Goal: Transaction & Acquisition: Obtain resource

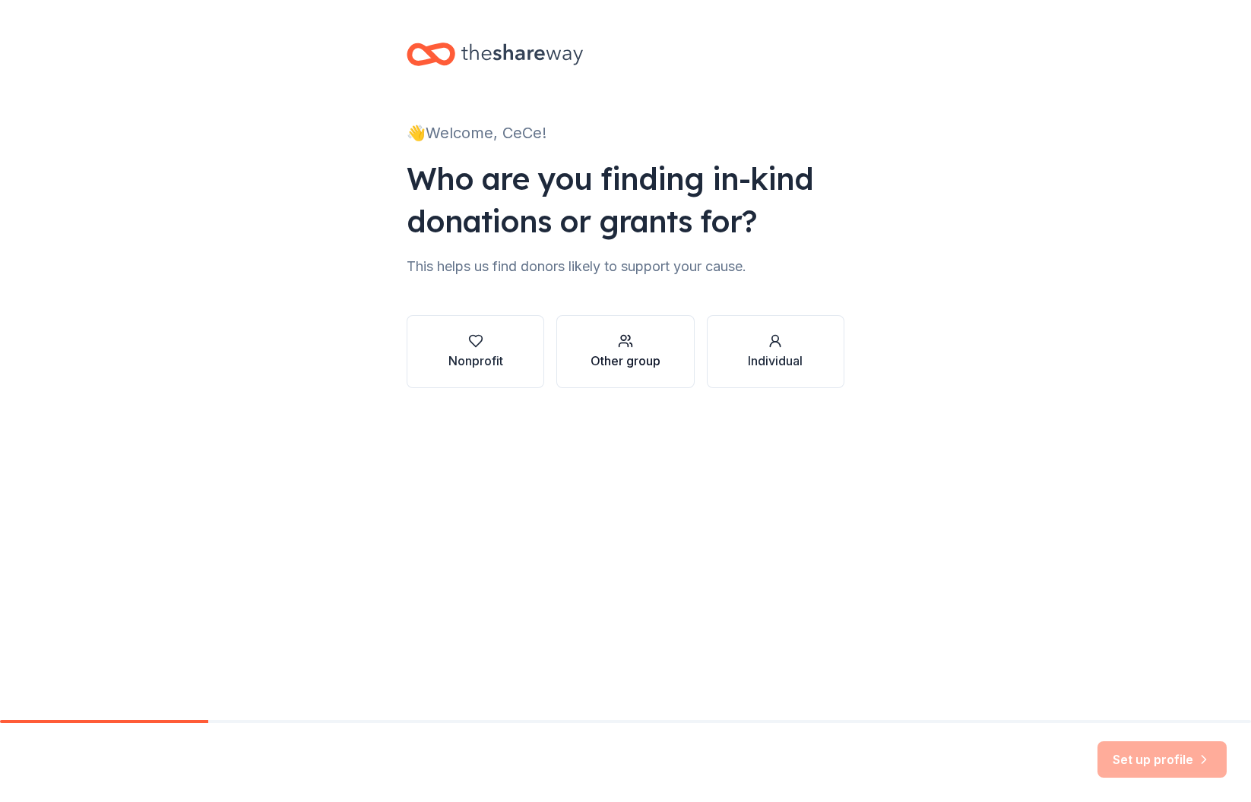
click at [628, 368] on div "Other group" at bounding box center [625, 361] width 70 height 18
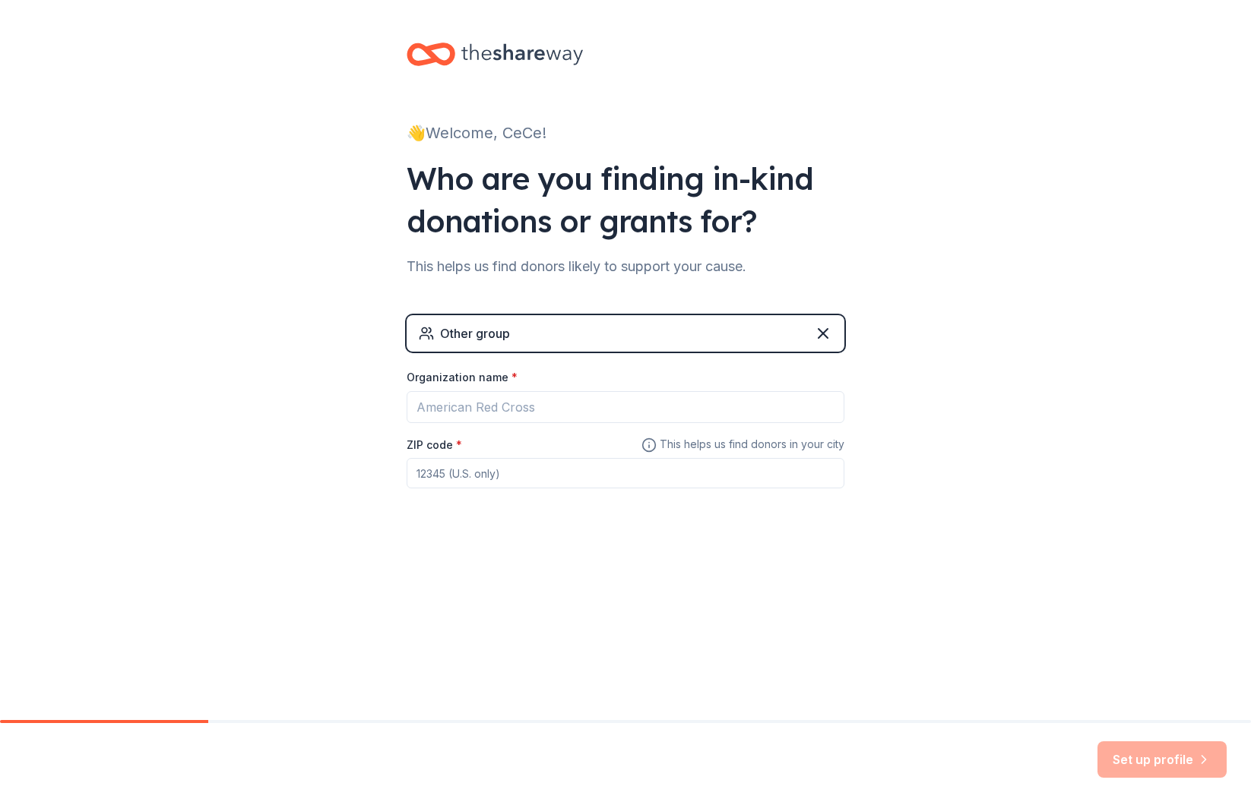
click at [467, 131] on div "👋 Welcome, CeCe!" at bounding box center [626, 133] width 438 height 24
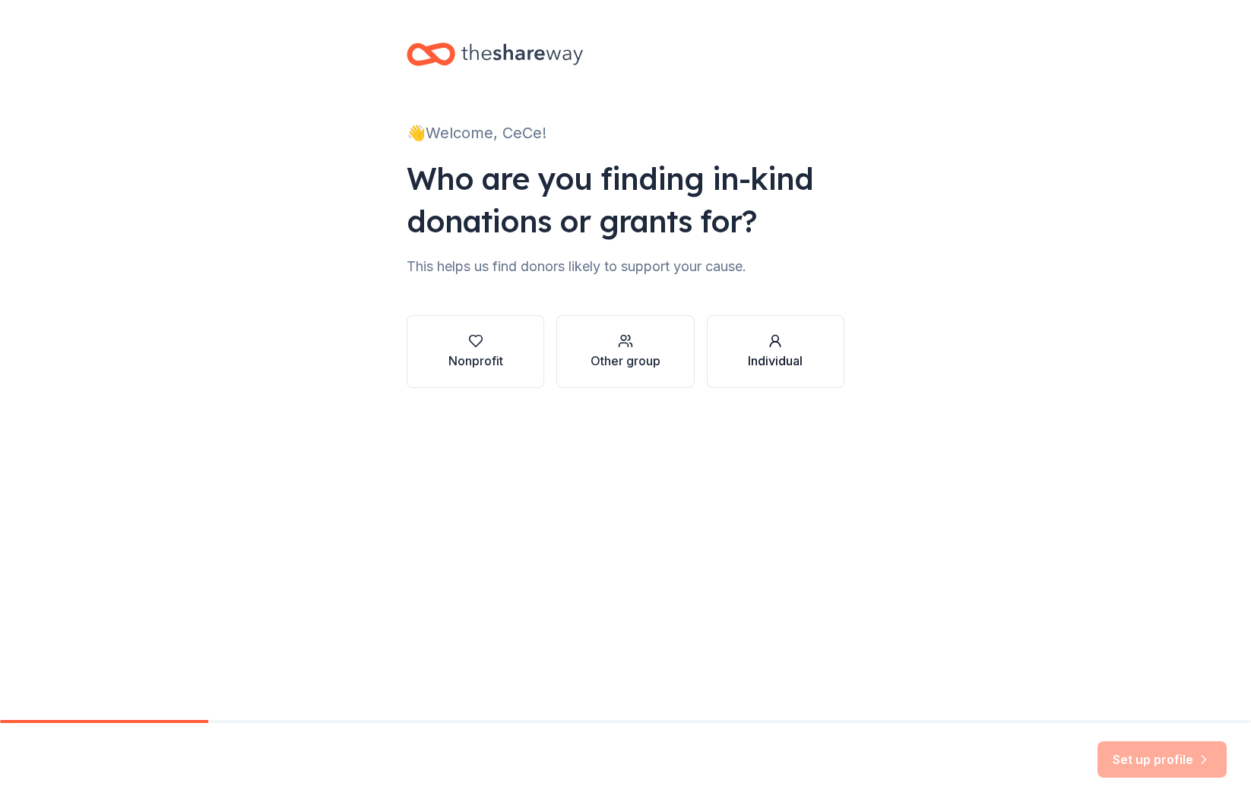
click at [789, 355] on div "Individual" at bounding box center [775, 361] width 55 height 18
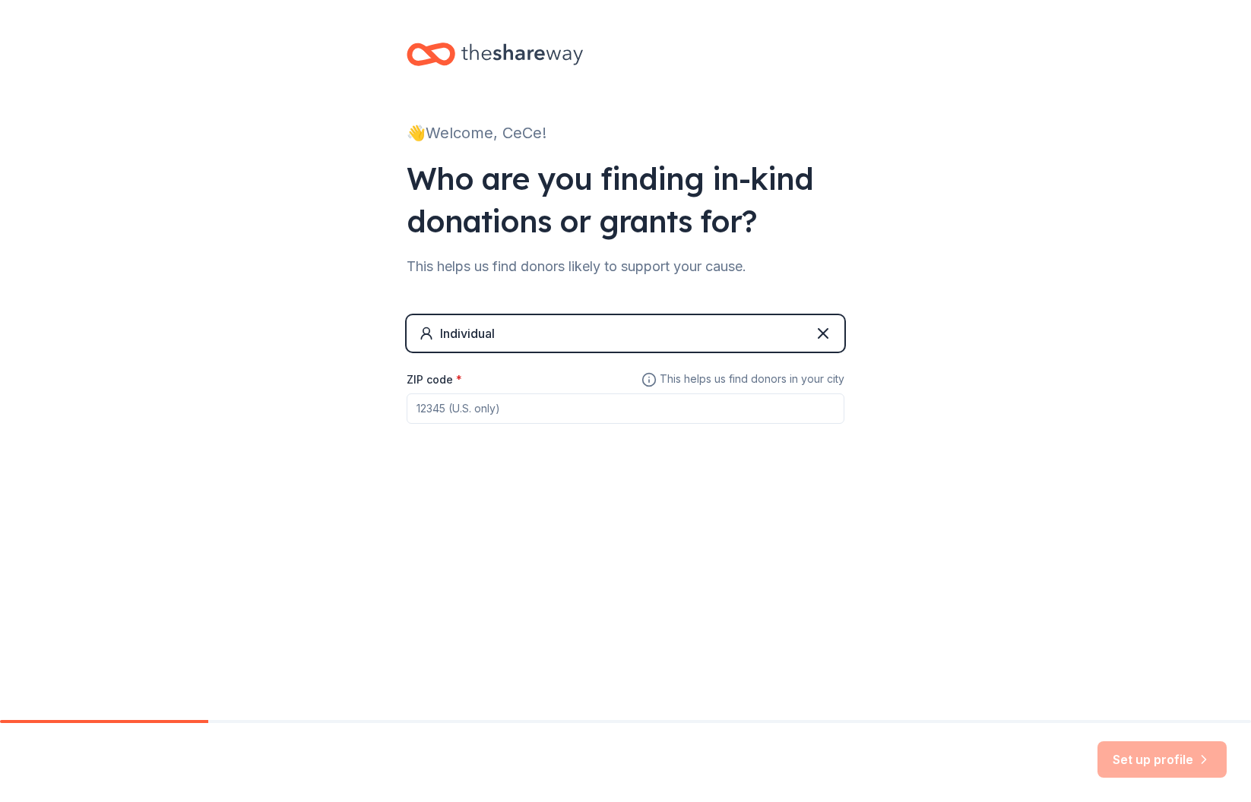
click at [618, 414] on input "ZIP code *" at bounding box center [626, 409] width 438 height 30
type input "29407"
click at [1154, 757] on button "Set up profile" at bounding box center [1161, 760] width 129 height 36
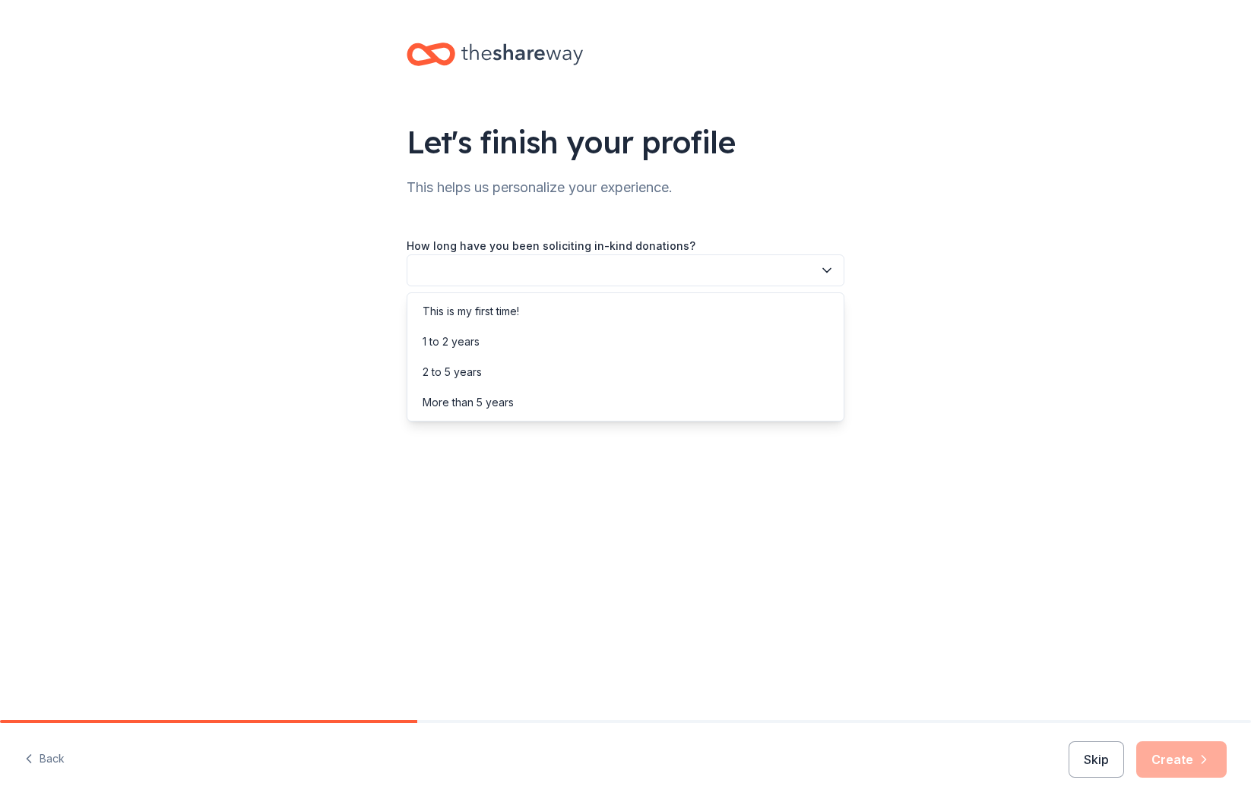
click at [800, 272] on button "button" at bounding box center [626, 271] width 438 height 32
click at [768, 310] on div "This is my first time!" at bounding box center [625, 311] width 430 height 30
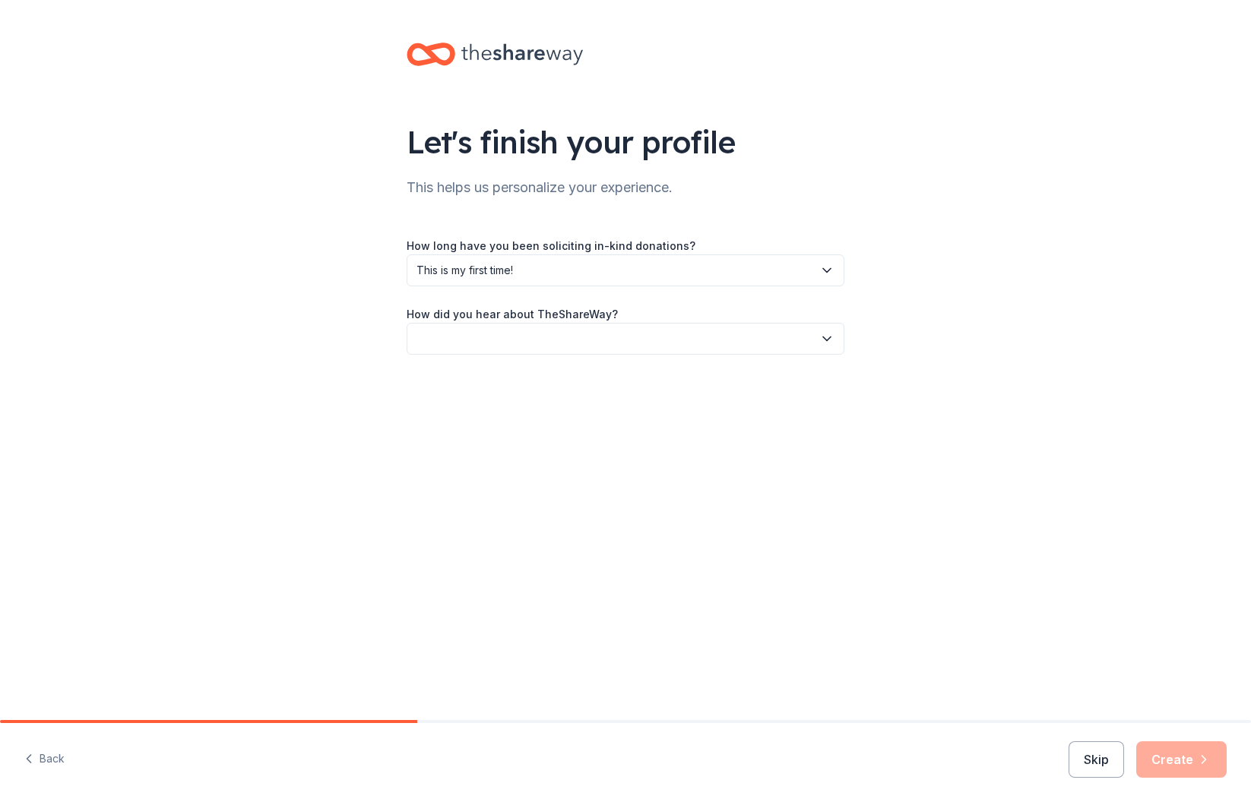
click at [723, 341] on button "button" at bounding box center [626, 339] width 438 height 32
click at [705, 385] on div "Friend or colleague" at bounding box center [625, 380] width 430 height 30
click at [1173, 759] on button "Create" at bounding box center [1181, 760] width 90 height 36
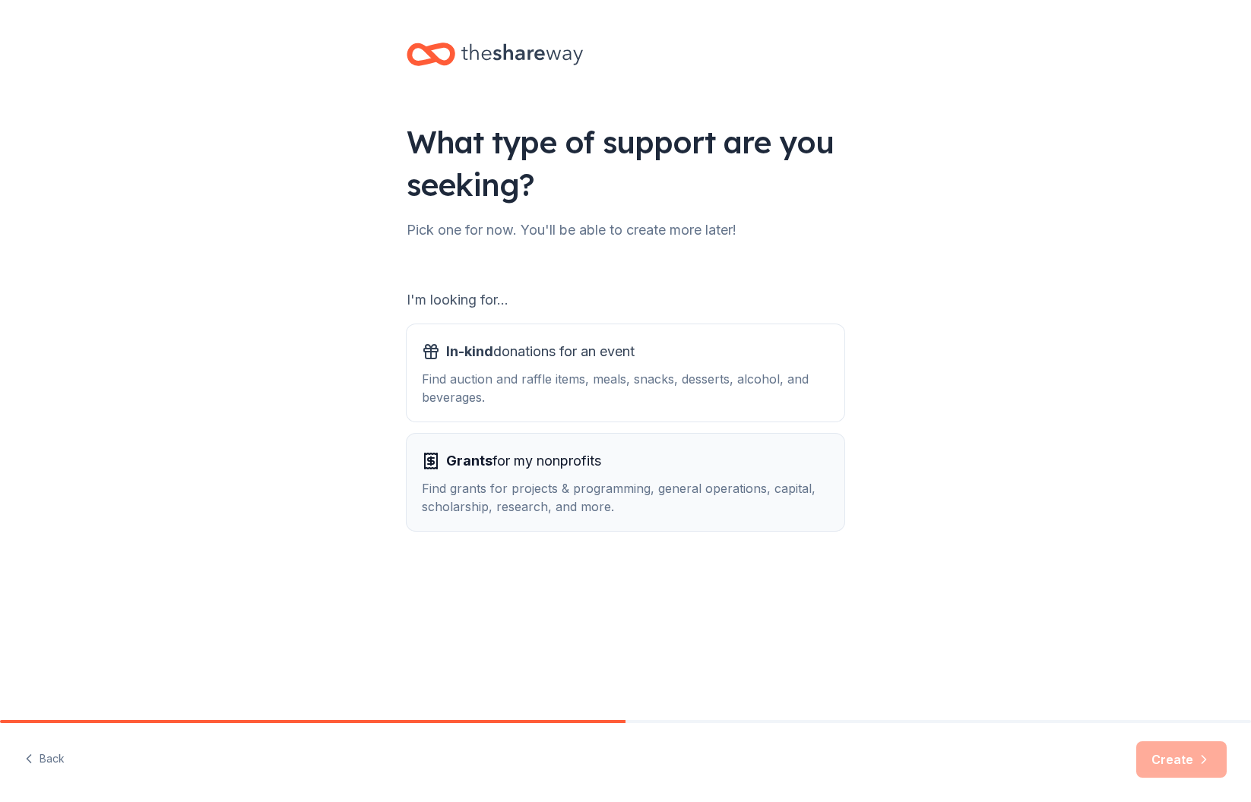
click at [697, 461] on div "Grants for my nonprofits" at bounding box center [625, 461] width 407 height 24
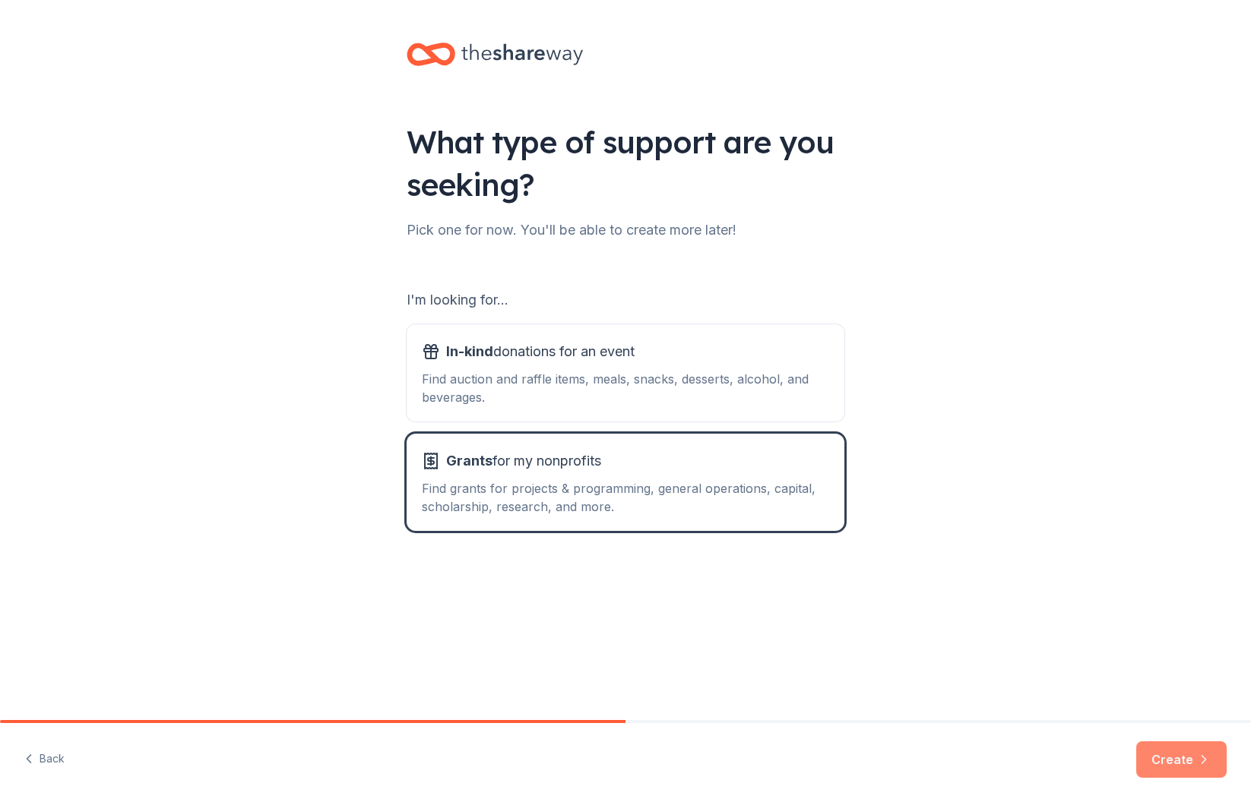
click at [1164, 756] on button "Create" at bounding box center [1181, 760] width 90 height 36
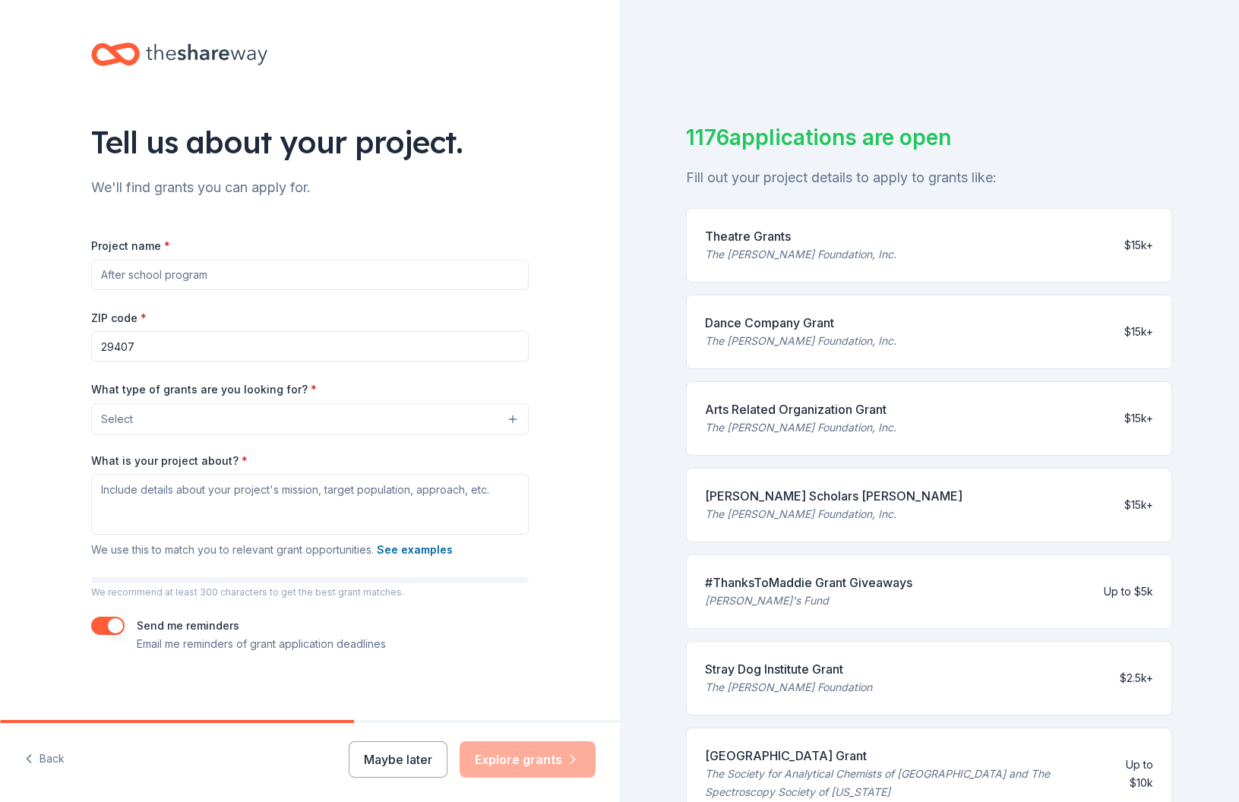
click at [355, 279] on input "Project name *" at bounding box center [310, 275] width 438 height 30
click at [484, 414] on button "Select" at bounding box center [310, 420] width 438 height 32
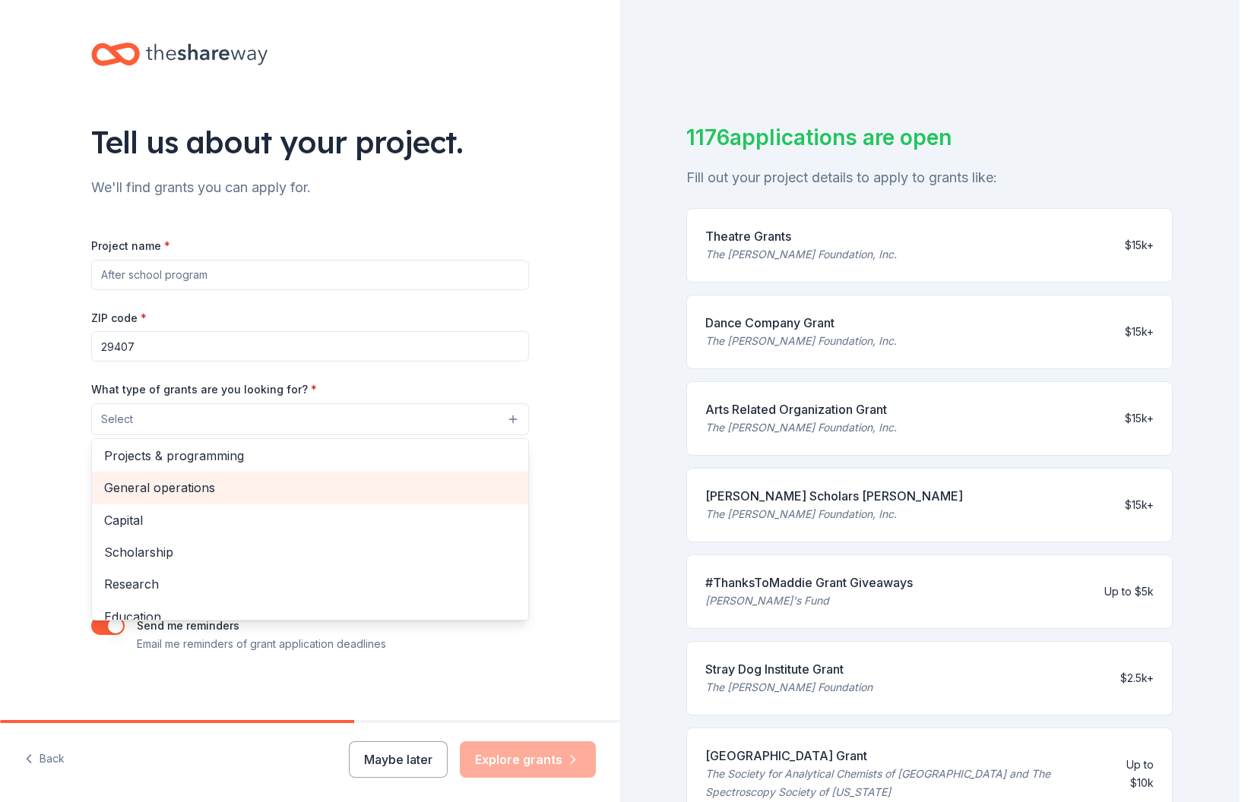
scroll to position [3, 0]
click at [355, 493] on span "General operations" at bounding box center [310, 487] width 412 height 20
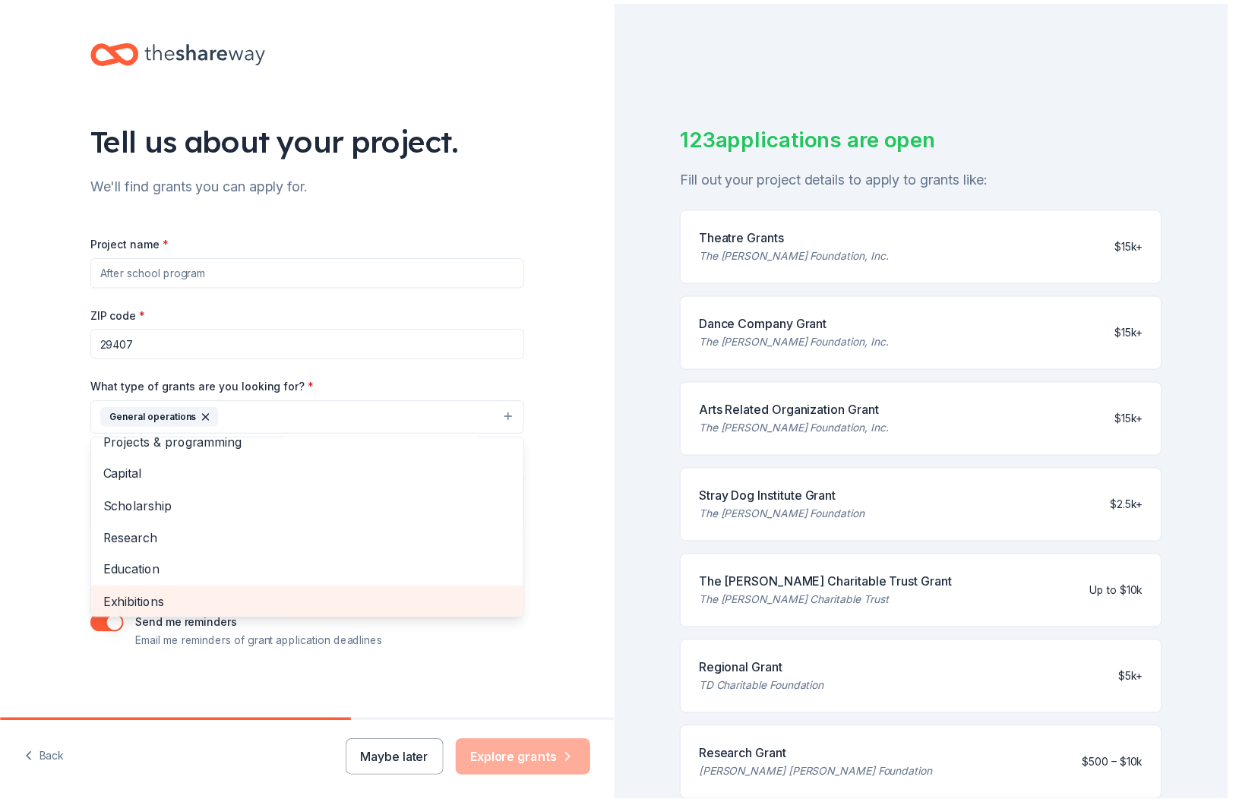
scroll to position [0, 0]
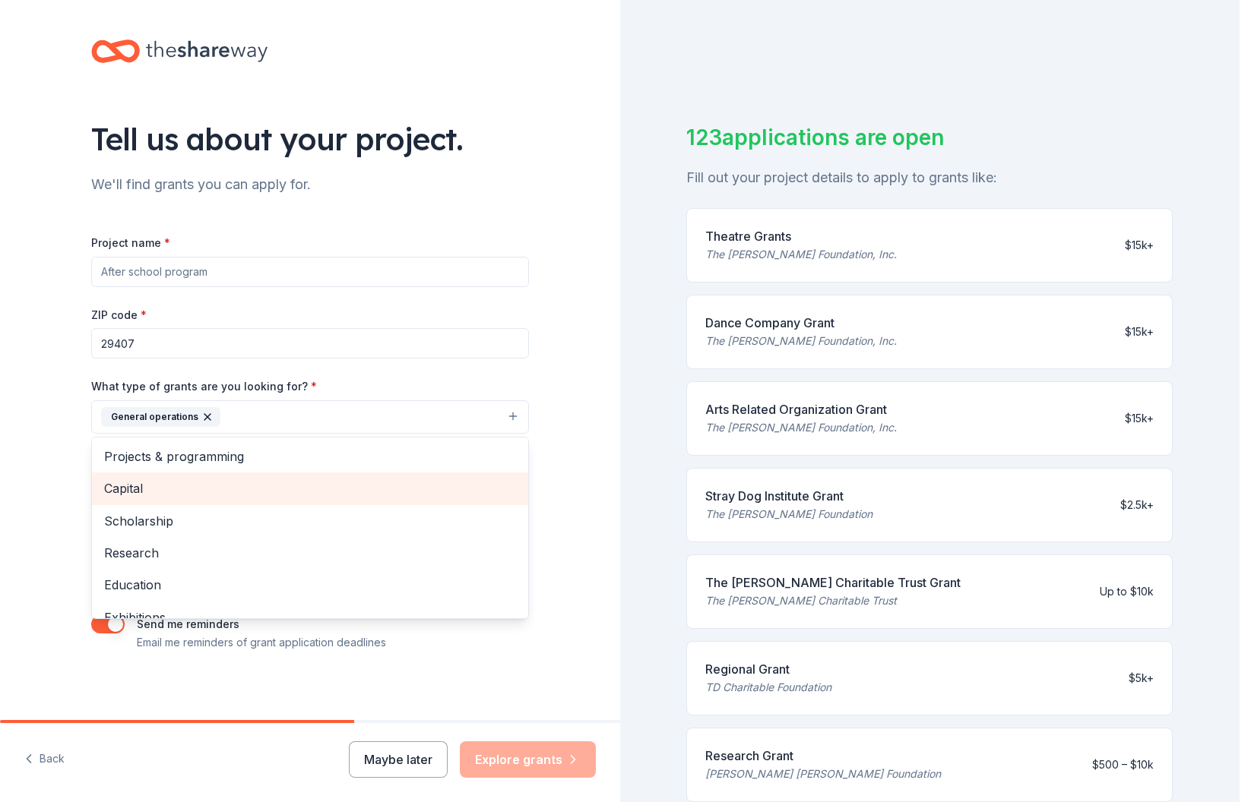
click at [361, 485] on span "Capital" at bounding box center [310, 489] width 412 height 20
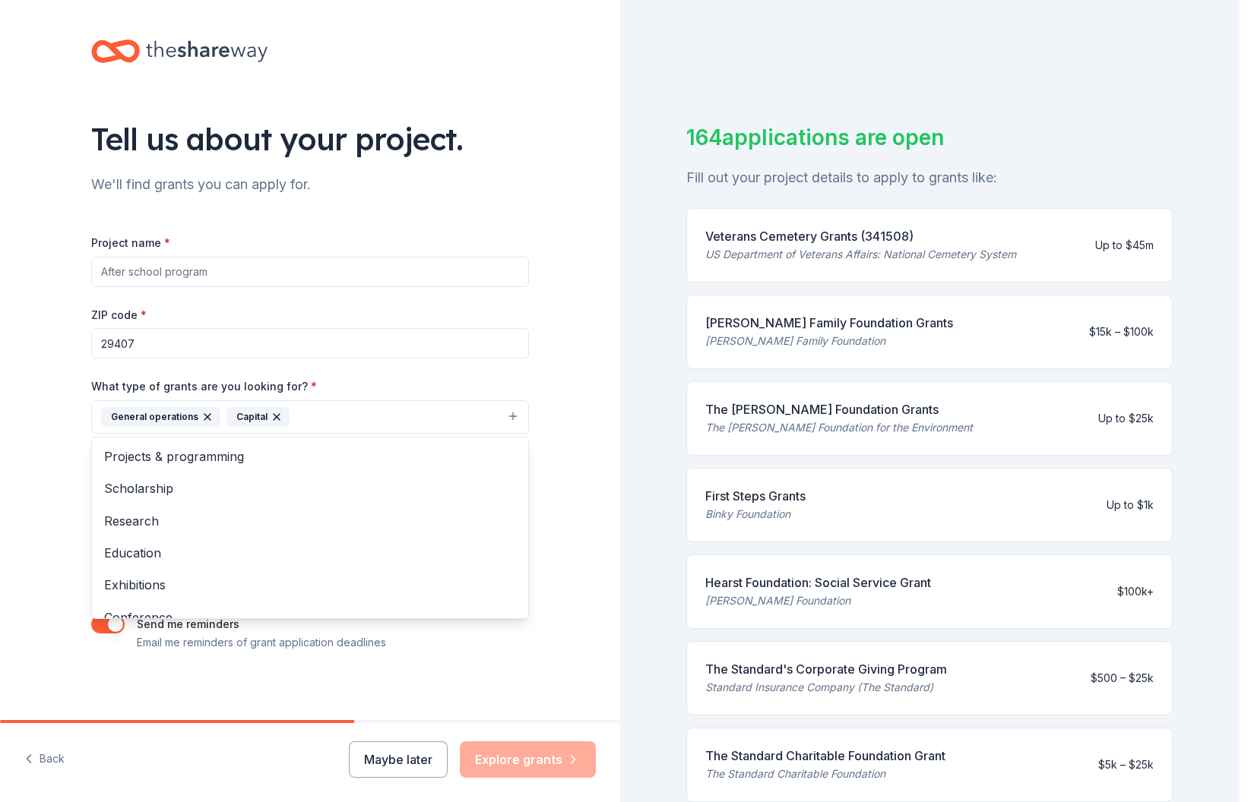
click at [248, 277] on div "Project name * ZIP code * 29407 What type of grants are you looking for? * Gene…" at bounding box center [310, 442] width 438 height 419
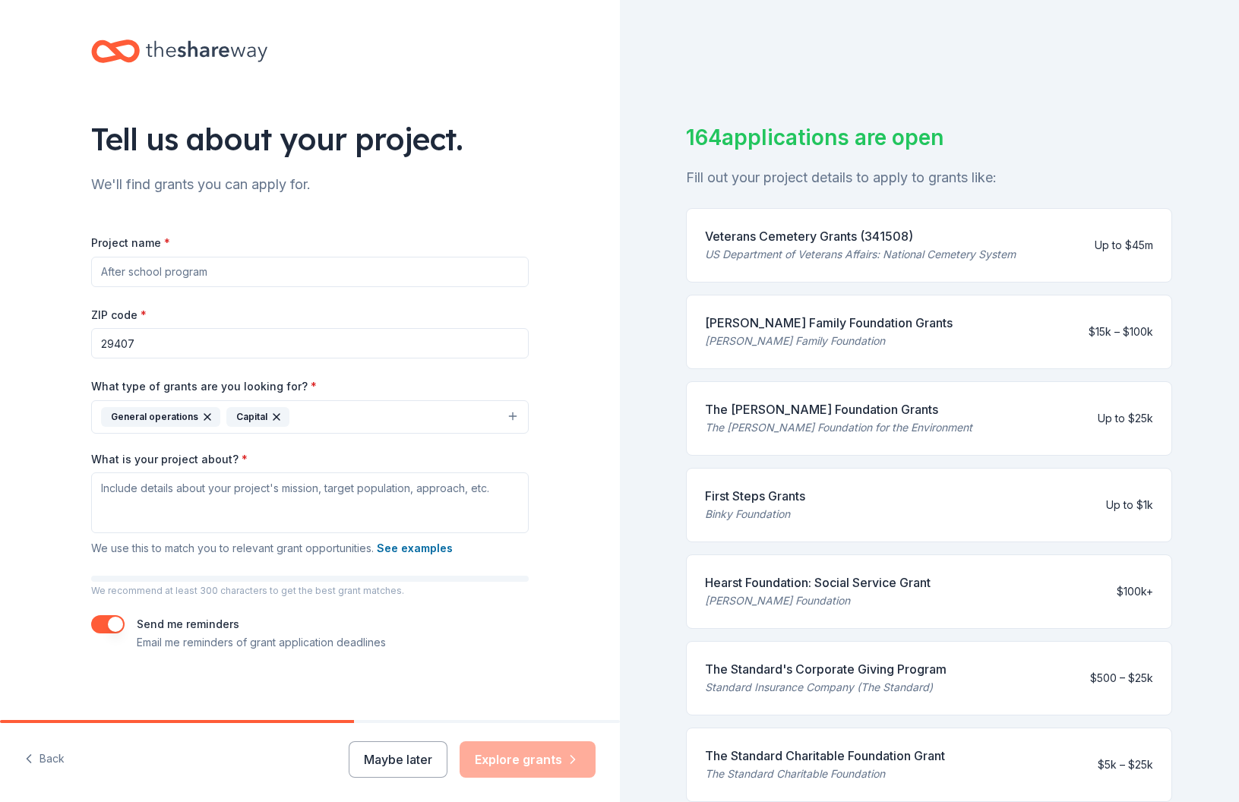
click at [248, 277] on input "Project name *" at bounding box center [310, 272] width 438 height 30
type input "Affordable housing"
click at [210, 502] on textarea "What is your project about? *" at bounding box center [310, 503] width 438 height 61
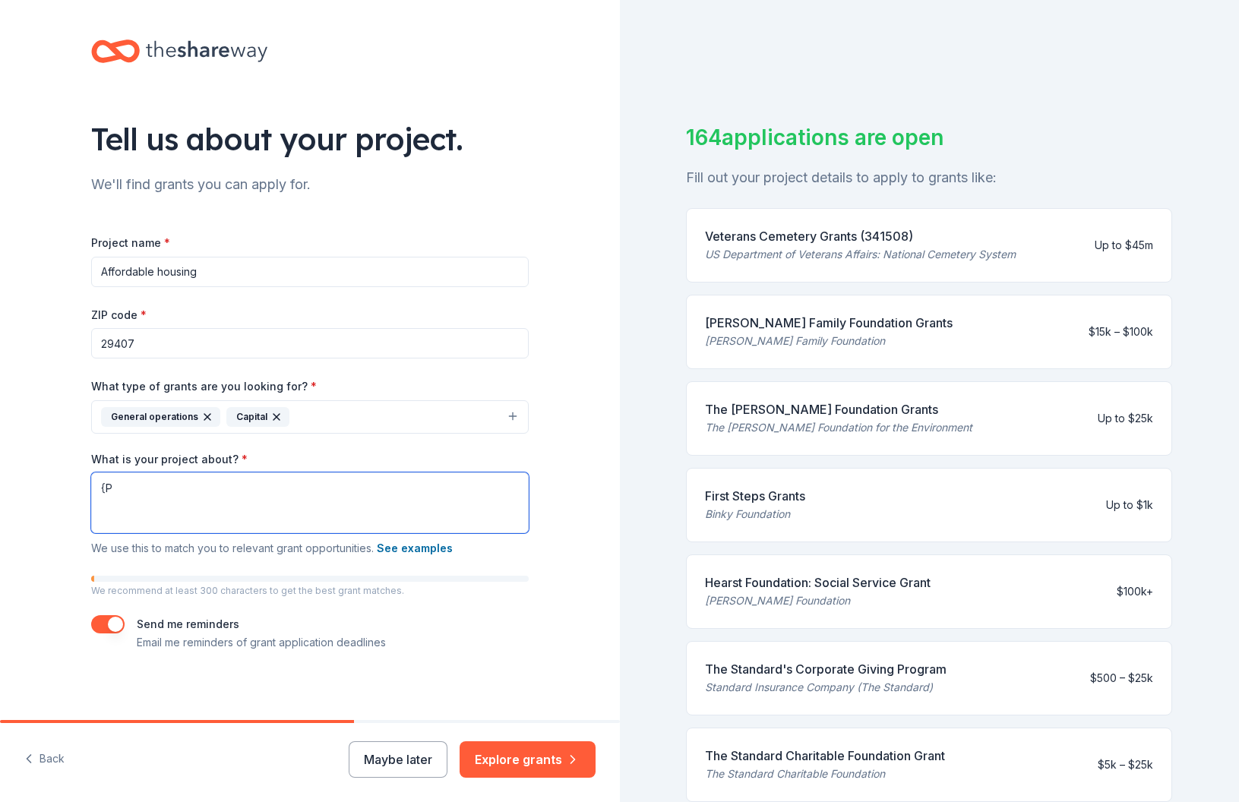
type textarea "{"
click at [102, 489] on textarea "Provide affordable housing in charleston, sc" at bounding box center [310, 503] width 438 height 61
click at [250, 486] on textarea "Provide affordable housing in charleston, sc" at bounding box center [310, 503] width 438 height 61
click at [320, 497] on textarea "Provide affordable housing in Charleston, sc" at bounding box center [310, 503] width 438 height 61
type textarea "Provide affordable housing in Charleston, SC"
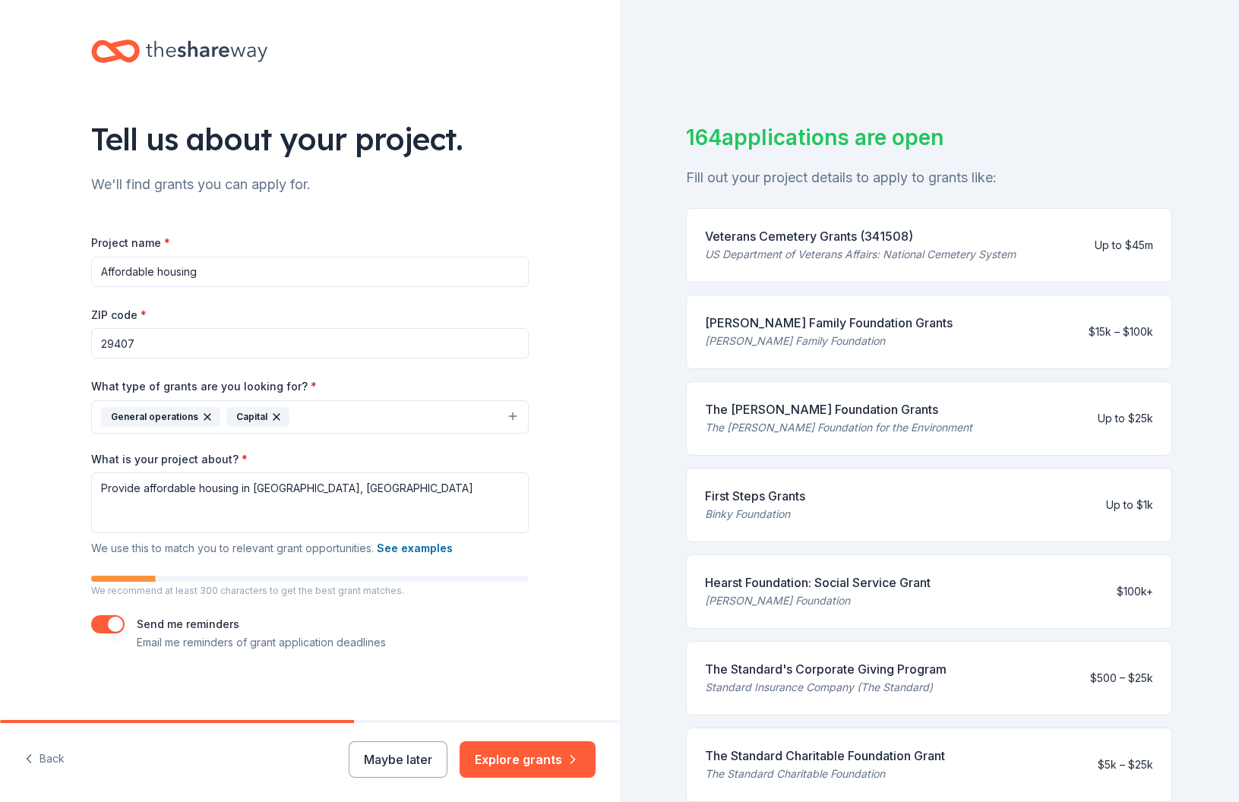
click at [100, 628] on button "button" at bounding box center [107, 625] width 33 height 18
click at [122, 623] on div "Send me reminders Email me reminders of grant application deadlines" at bounding box center [310, 634] width 438 height 36
click at [107, 630] on button "button" at bounding box center [107, 625] width 33 height 18
click at [543, 762] on button "Explore grants" at bounding box center [528, 760] width 136 height 36
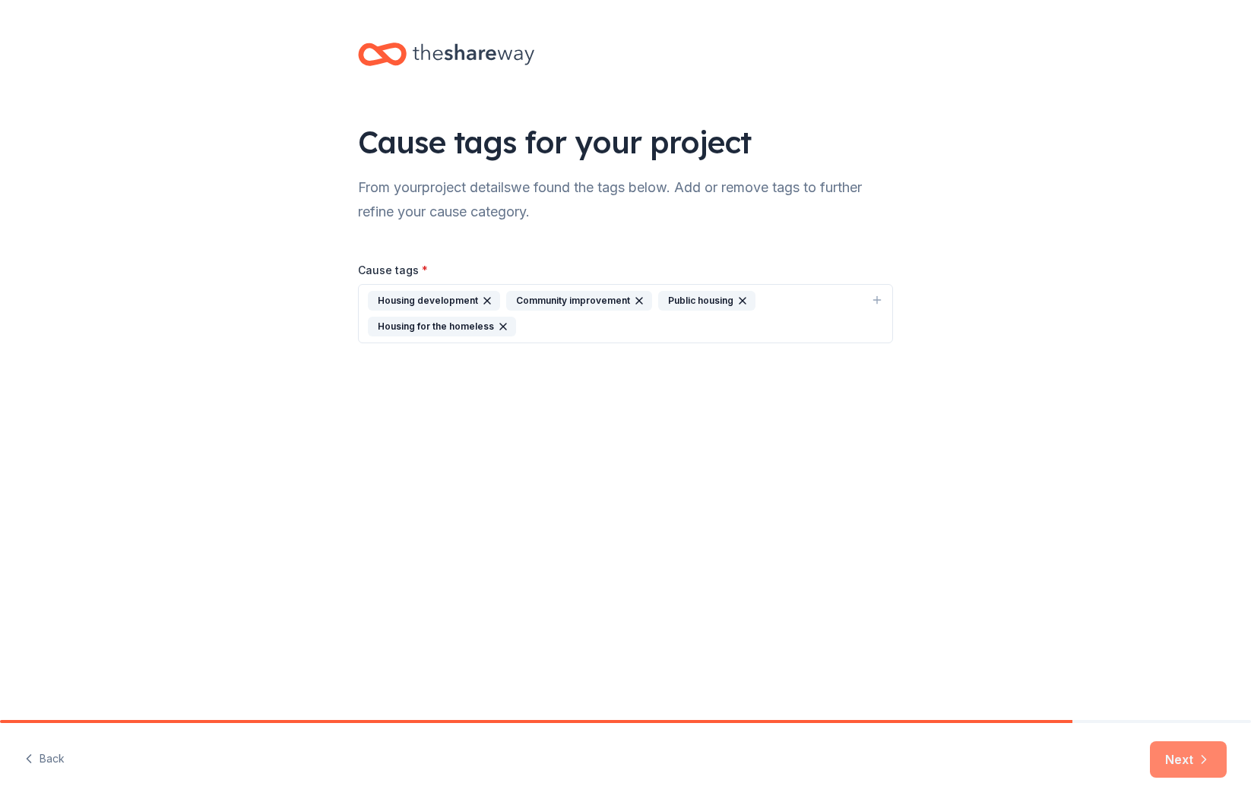
click at [1190, 764] on button "Next" at bounding box center [1188, 760] width 77 height 36
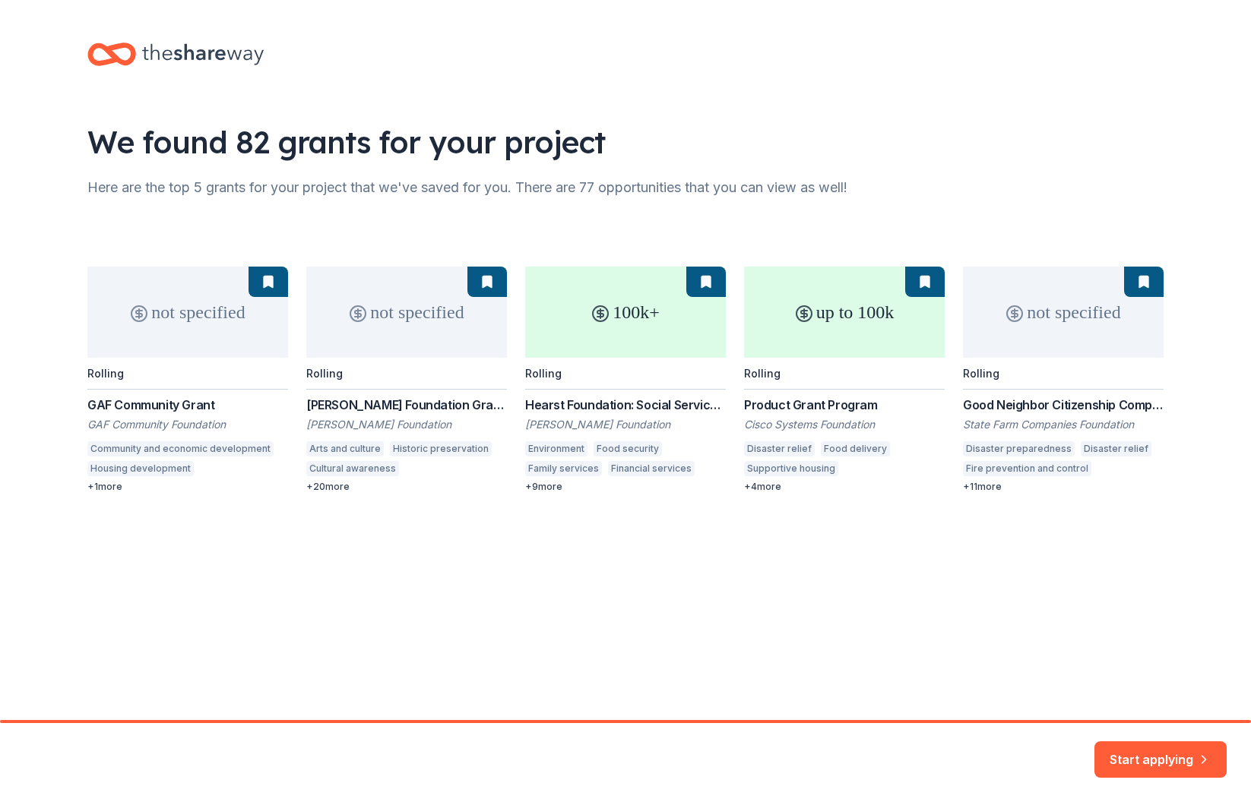
click at [183, 405] on div "not specified Rolling GAF Community Grant GAF Community Foundation Community an…" at bounding box center [625, 380] width 1076 height 226
click at [1157, 745] on button "Start applying" at bounding box center [1160, 751] width 132 height 36
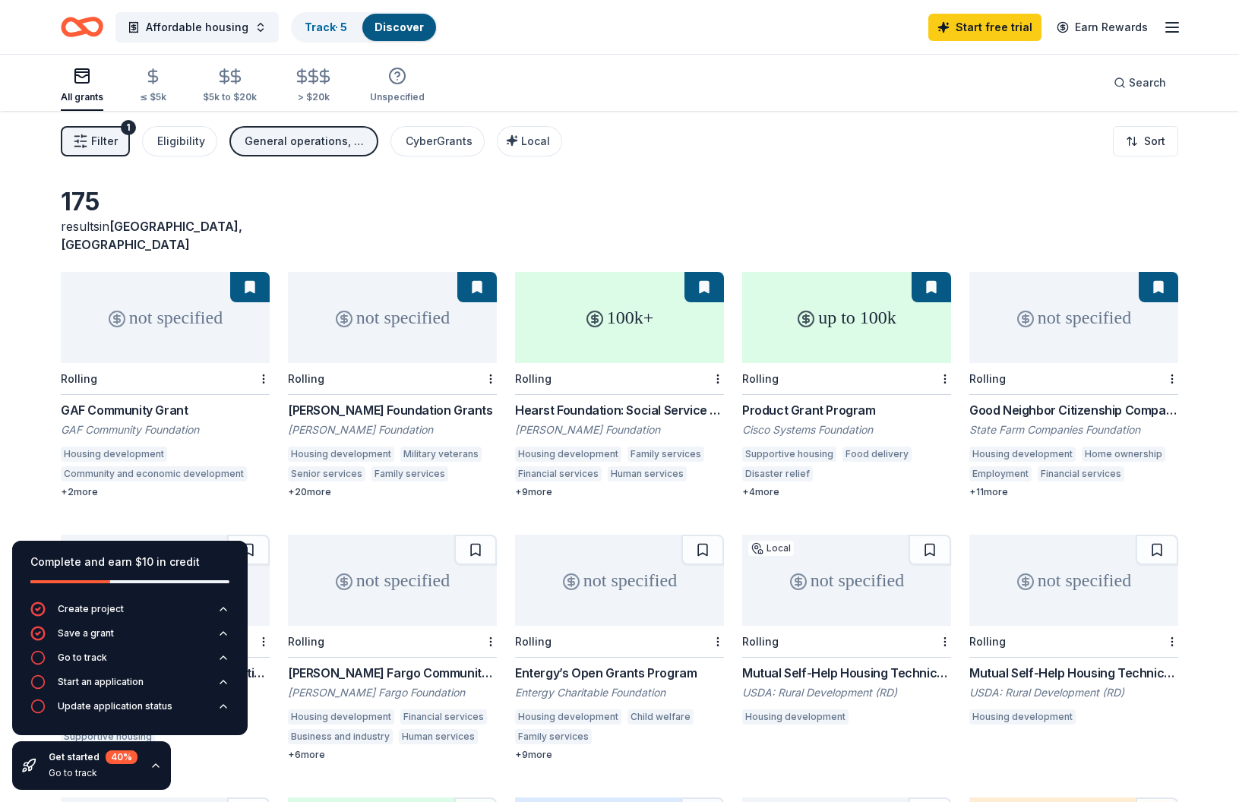
click at [155, 767] on icon "button" at bounding box center [156, 766] width 12 height 12
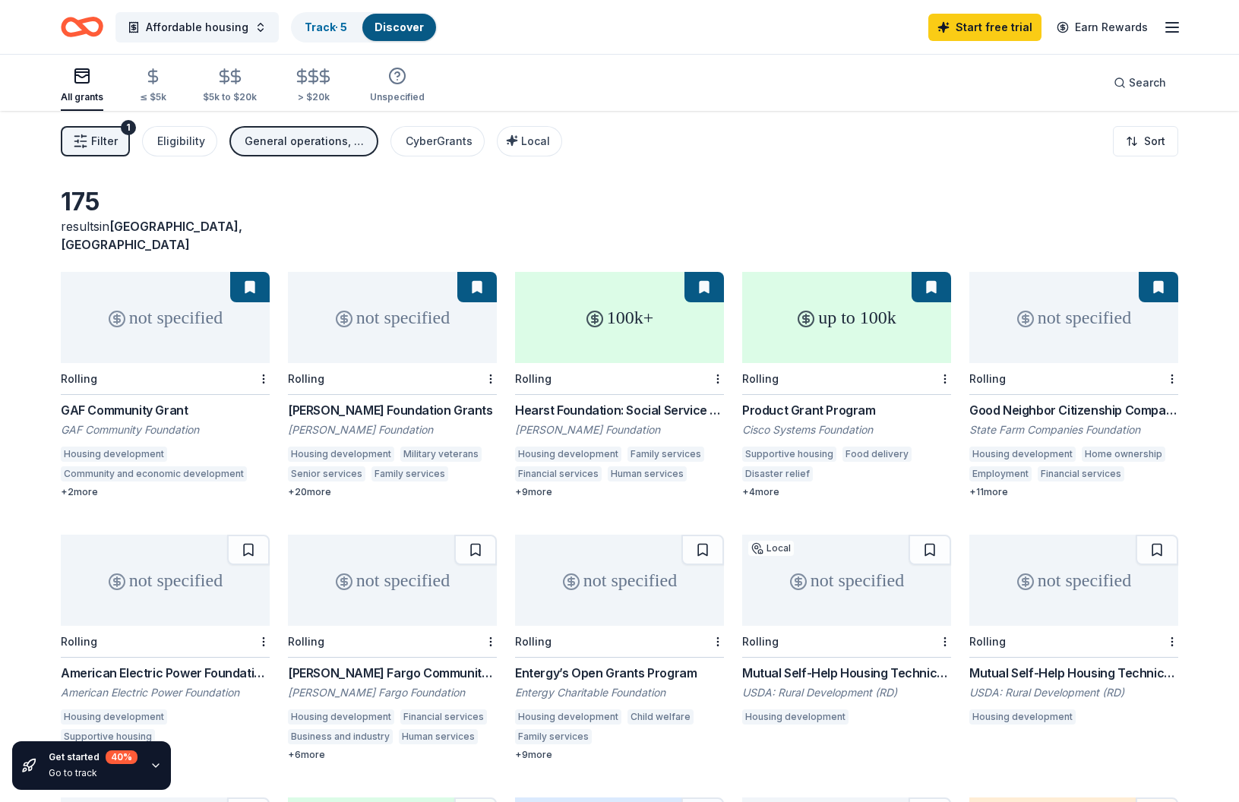
click at [143, 401] on div "GAF Community Grant" at bounding box center [165, 410] width 209 height 18
click at [425, 401] on div "Levine Foundation Grants" at bounding box center [392, 410] width 209 height 18
click at [659, 401] on div "Hearst Foundation: Social Service Grant" at bounding box center [619, 410] width 209 height 18
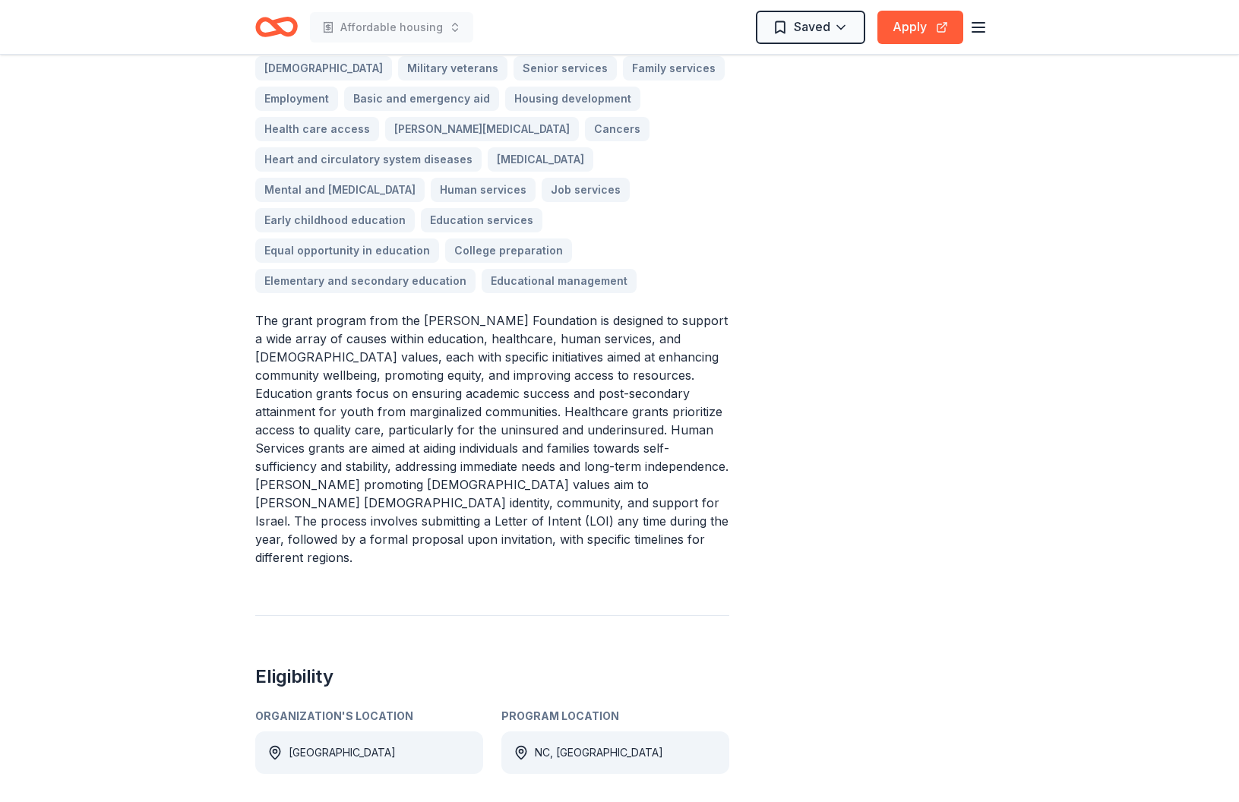
scroll to position [565, 0]
